Goal: Task Accomplishment & Management: Manage account settings

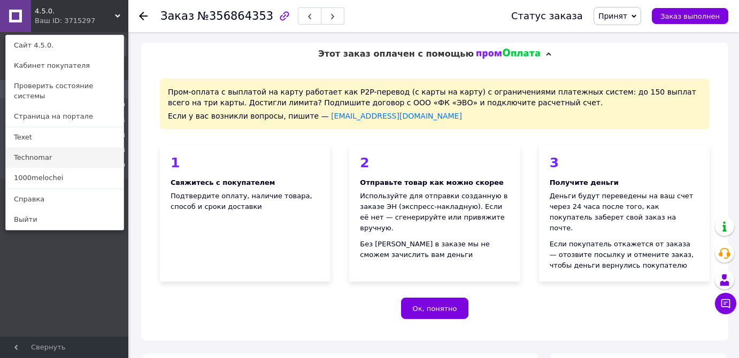
scroll to position [534, 0]
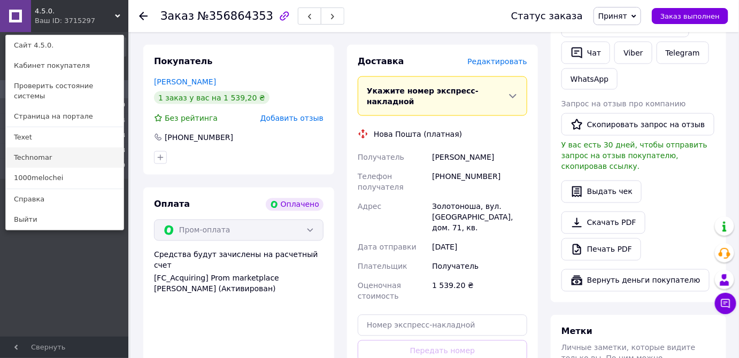
click at [64, 148] on link "Technomar" at bounding box center [65, 158] width 118 height 20
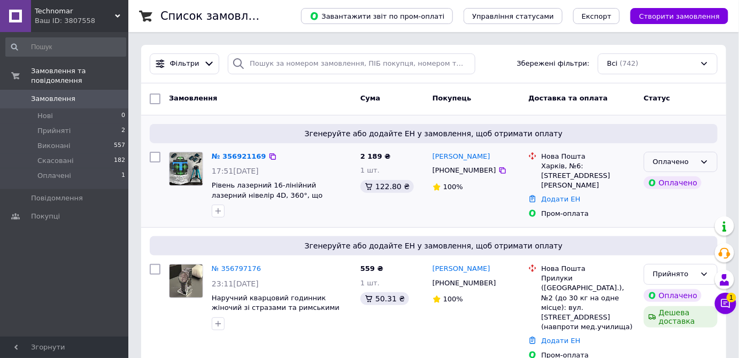
click at [668, 160] on div "Оплачено" at bounding box center [674, 162] width 43 height 11
click at [672, 183] on li "Прийнято" at bounding box center [680, 184] width 73 height 20
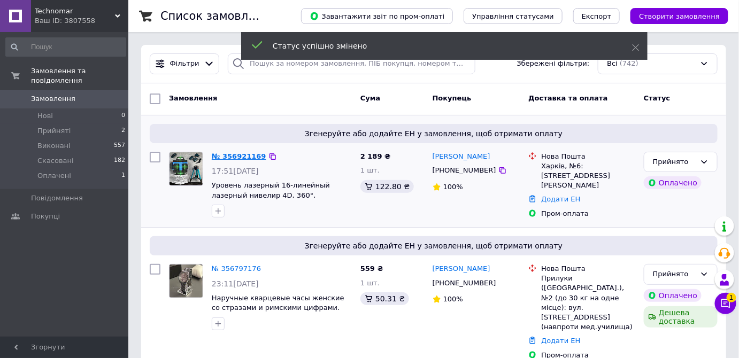
click at [239, 154] on link "№ 356921169" at bounding box center [239, 156] width 55 height 8
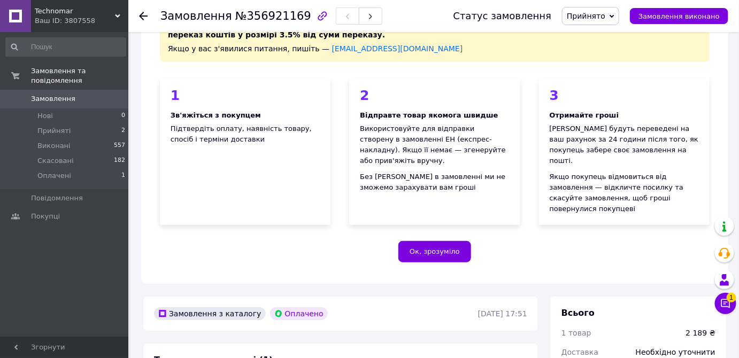
scroll to position [243, 0]
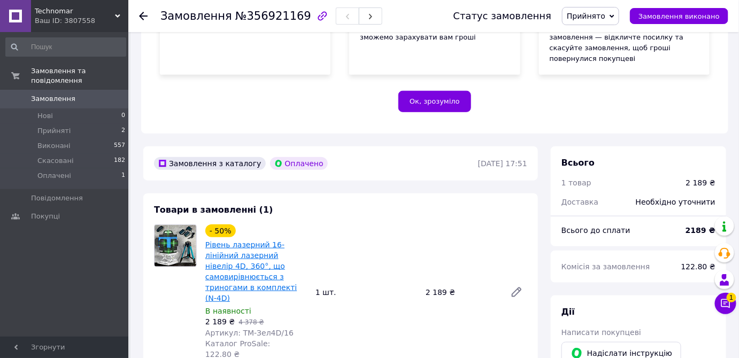
click at [273, 241] on link "Рівень лазерний 16-лінійний лазерний нівелір 4D, 360°, що самовирівнюється з тр…" at bounding box center [250, 272] width 91 height 62
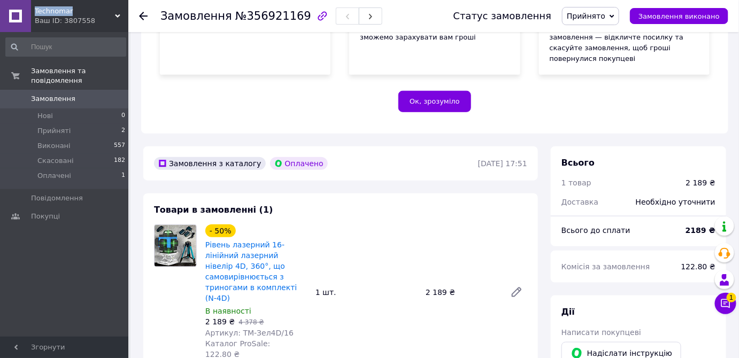
drag, startPoint x: 33, startPoint y: 11, endPoint x: 71, endPoint y: 12, distance: 38.0
click at [71, 12] on div "Technomar Ваш ID: 3807558" at bounding box center [79, 16] width 97 height 32
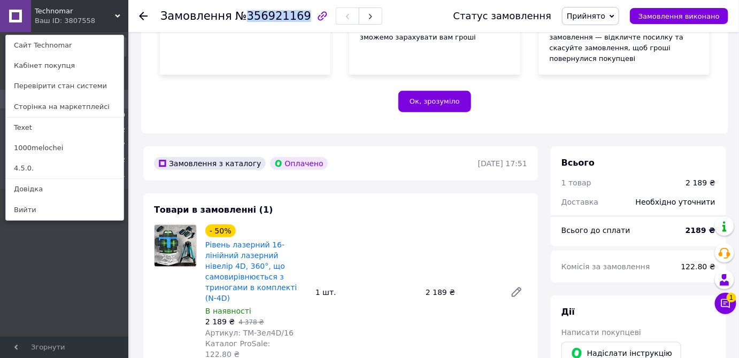
drag, startPoint x: 243, startPoint y: 19, endPoint x: 292, endPoint y: 19, distance: 49.7
click at [292, 19] on span "№356921169" at bounding box center [273, 16] width 76 height 13
click at [387, 14] on div "Замовлення №356921169" at bounding box center [296, 16] width 272 height 32
